Goal: Information Seeking & Learning: Stay updated

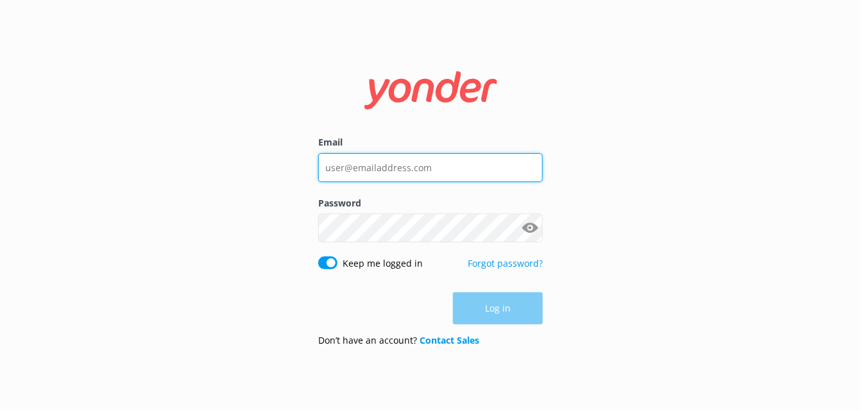
type input "[EMAIL_ADDRESS][DOMAIN_NAME]"
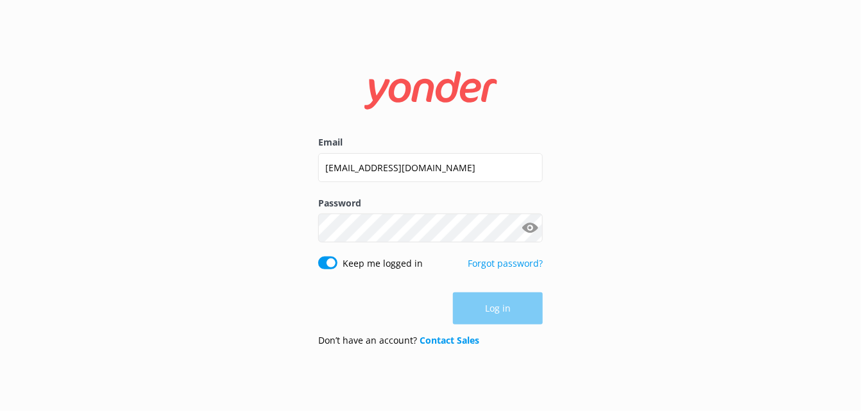
click at [520, 300] on div "Log in" at bounding box center [430, 309] width 225 height 32
click at [520, 318] on button "Log in" at bounding box center [498, 309] width 90 height 32
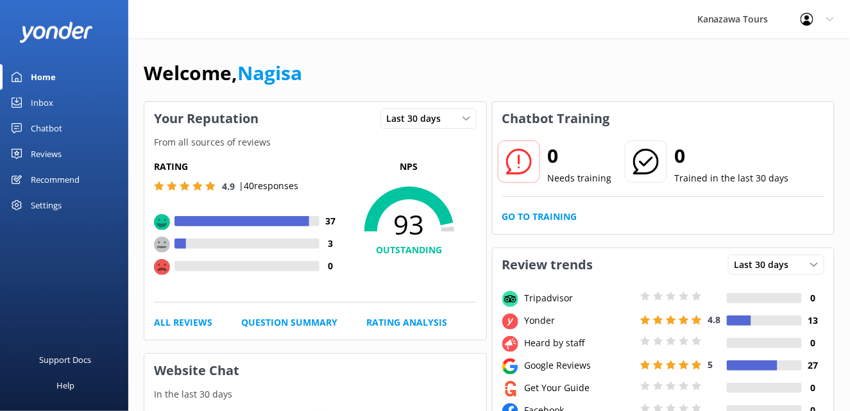
click at [59, 154] on div "Reviews" at bounding box center [46, 154] width 31 height 26
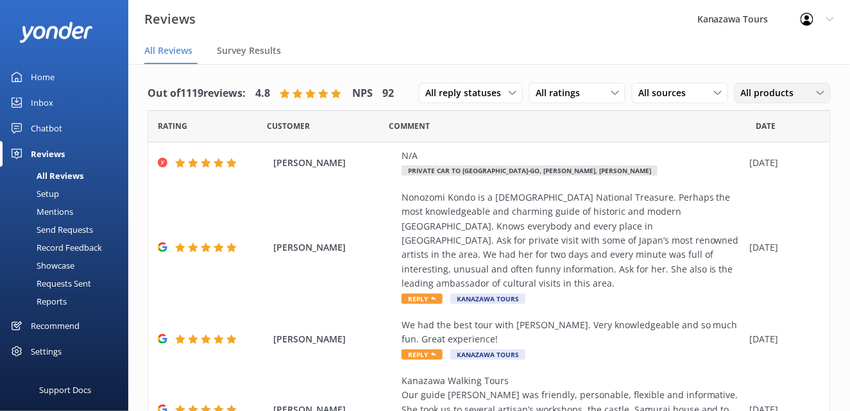
click at [775, 94] on span "All products" at bounding box center [771, 93] width 61 height 14
click at [703, 94] on div "All sources" at bounding box center [680, 93] width 90 height 14
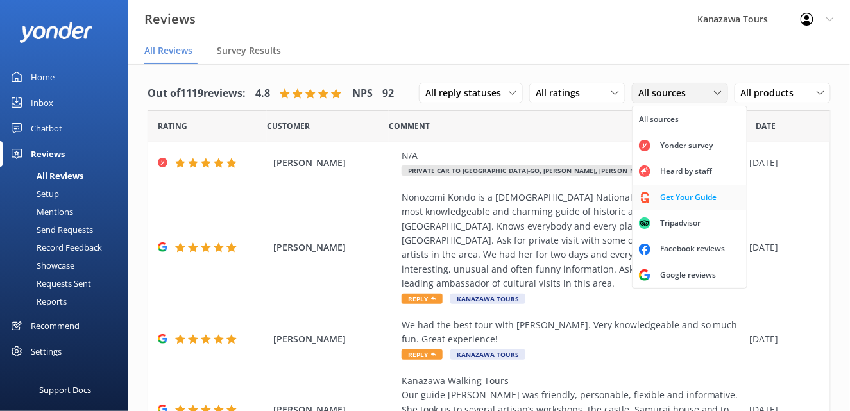
click at [703, 202] on div "Get Your Guide" at bounding box center [689, 197] width 76 height 13
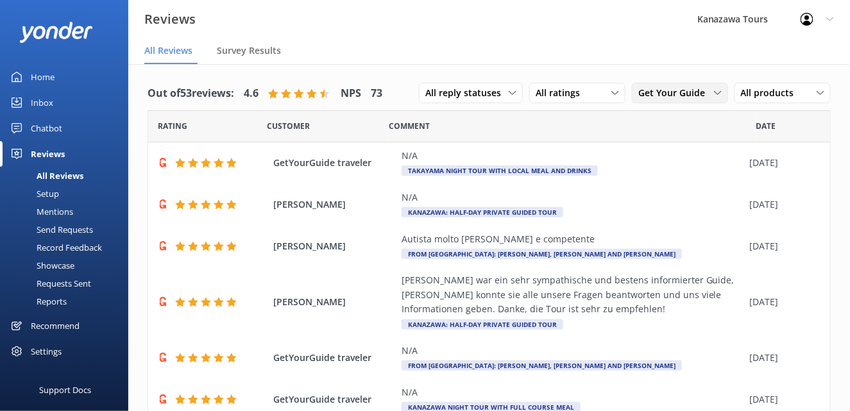
click at [700, 99] on span "Get Your Guide" at bounding box center [676, 93] width 74 height 14
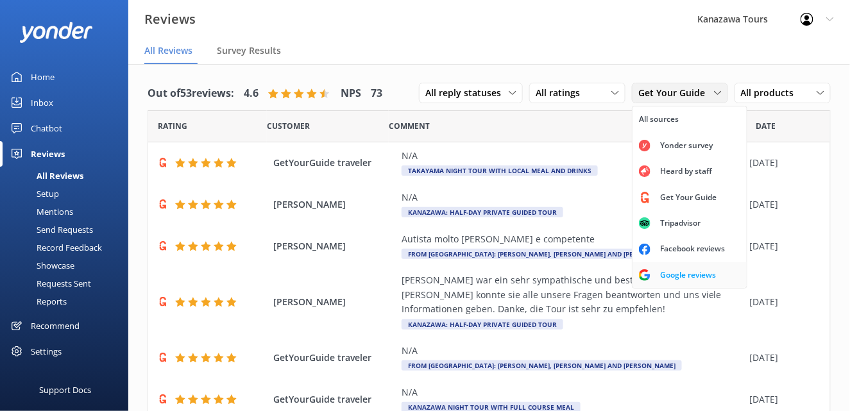
click at [692, 277] on div "Google reviews" at bounding box center [688, 275] width 75 height 13
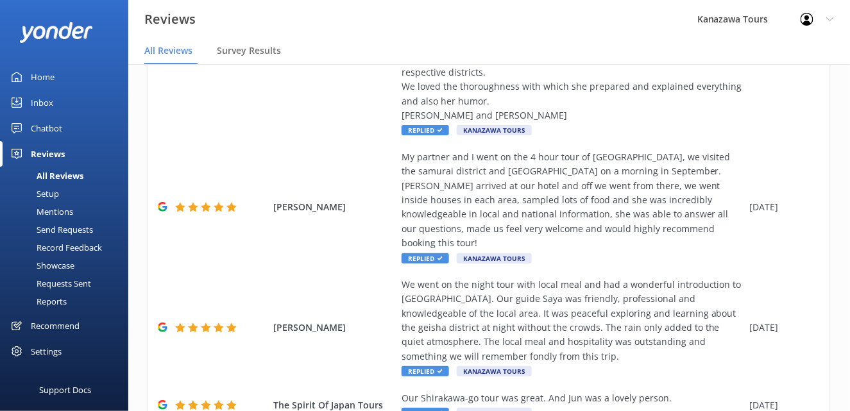
scroll to position [721, 0]
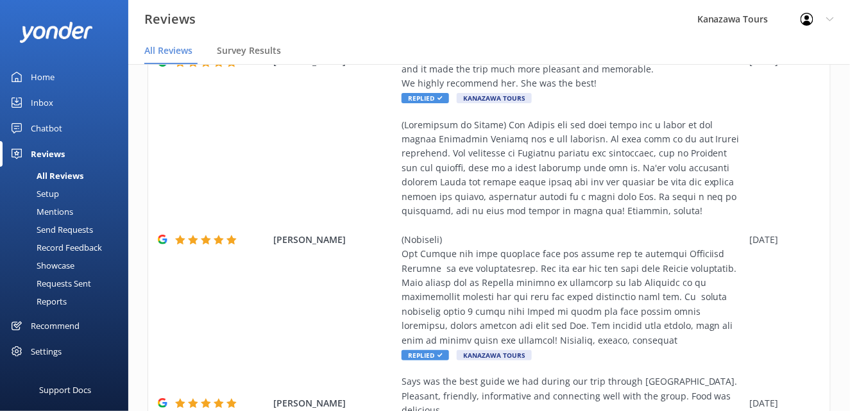
scroll to position [907, 0]
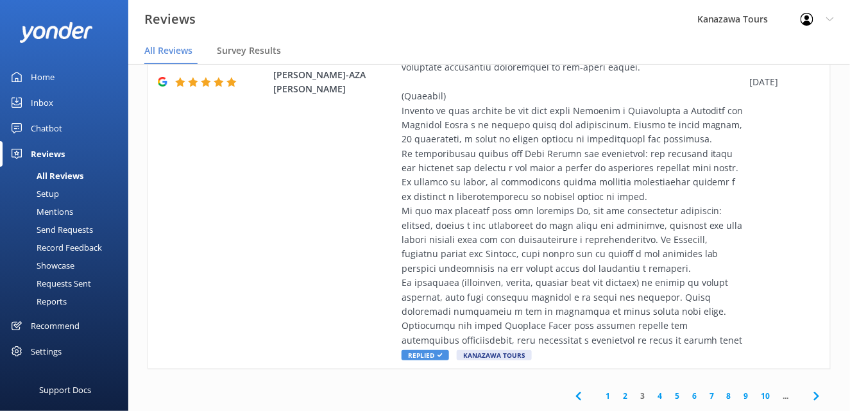
scroll to position [1224, 0]
click at [651, 399] on link "4" at bounding box center [659, 396] width 17 height 12
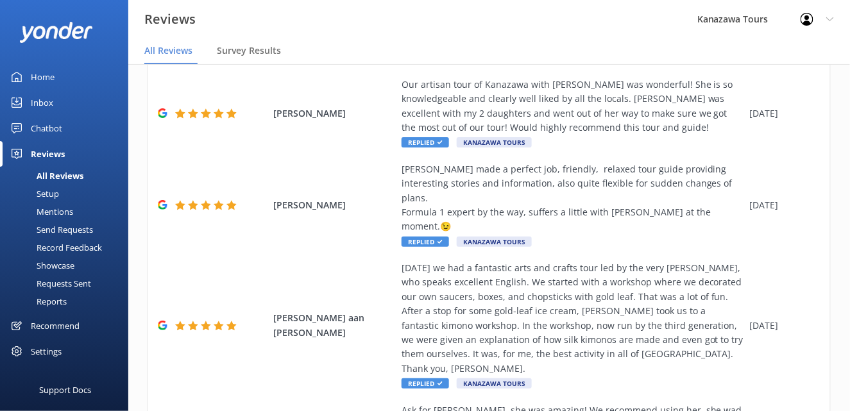
scroll to position [778, 0]
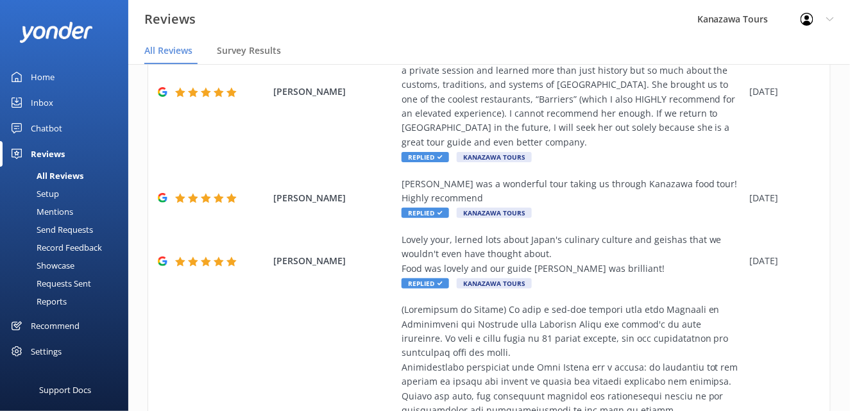
scroll to position [696, 0]
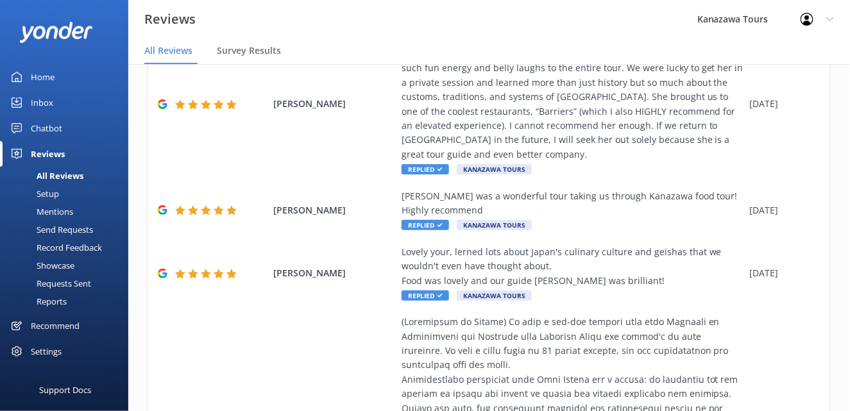
click at [674, 13] on div "Reviews Kanazawa Tours Profile Settings Logout" at bounding box center [425, 19] width 850 height 39
